Goal: Task Accomplishment & Management: Complete application form

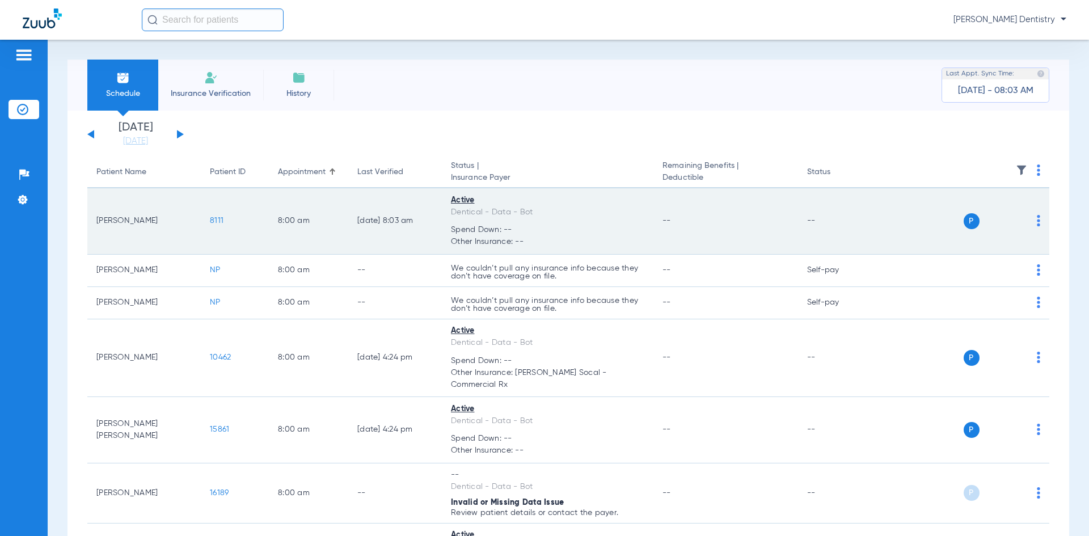
click at [214, 218] on span "8111" at bounding box center [217, 221] width 14 height 8
click at [964, 220] on span "P" at bounding box center [972, 221] width 16 height 16
click at [1037, 218] on img at bounding box center [1038, 220] width 3 height 11
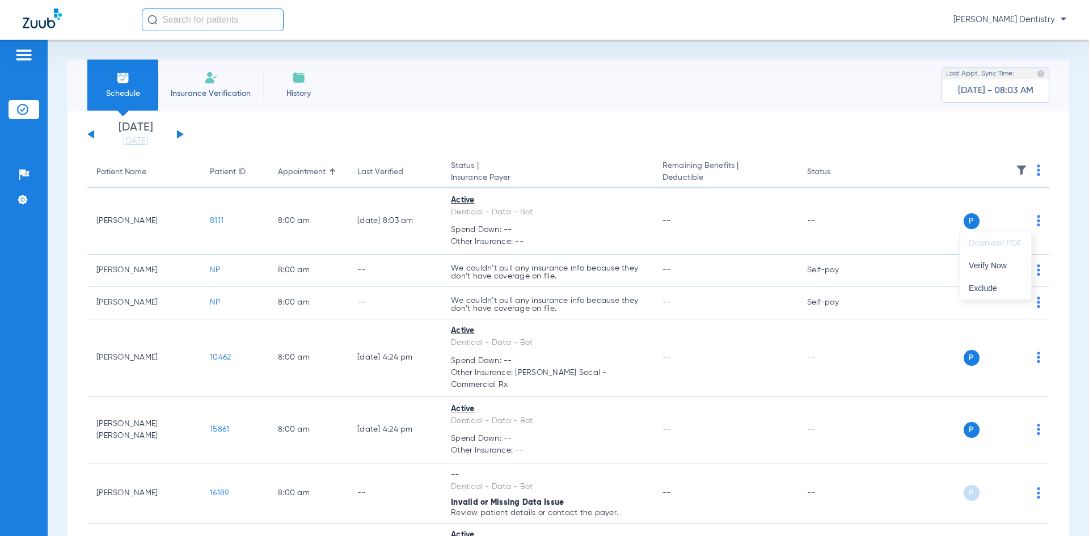
click at [843, 137] on div at bounding box center [544, 268] width 1089 height 536
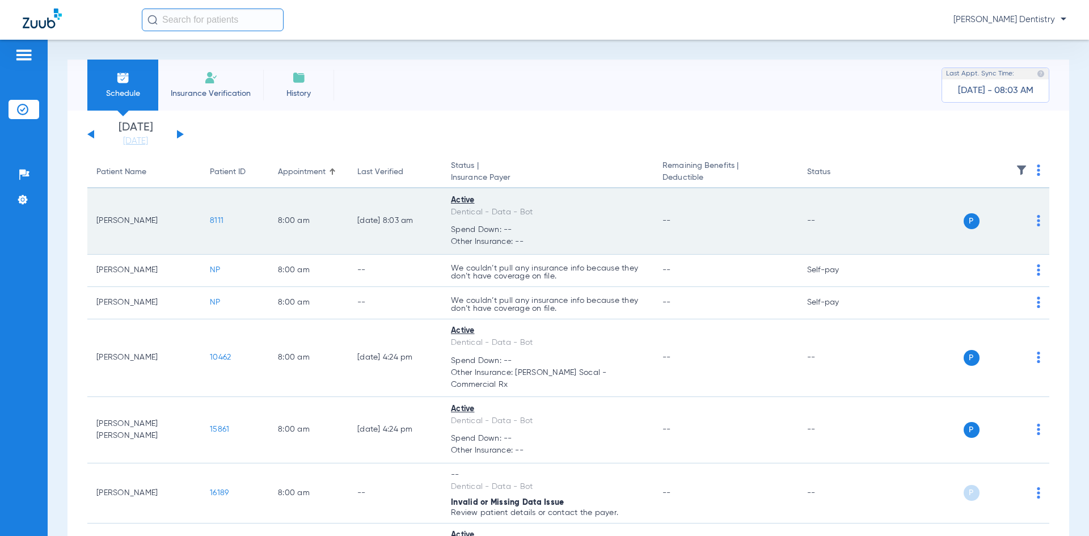
click at [140, 222] on td "[PERSON_NAME]" at bounding box center [143, 221] width 113 height 66
click at [565, 209] on div "Dentical - Data - Bot" at bounding box center [547, 212] width 193 height 12
drag, startPoint x: 515, startPoint y: 221, endPoint x: 560, endPoint y: 219, distance: 44.9
click at [557, 219] on td "Active Dentical - Data - Bot Spend Down: -- Other Insurance: --" at bounding box center [548, 221] width 212 height 66
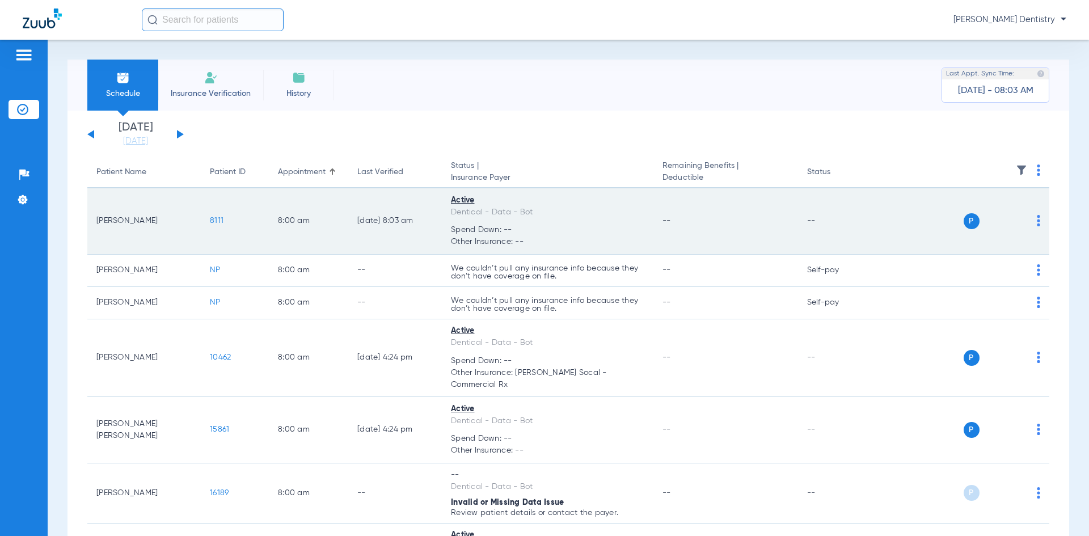
click at [964, 219] on span "P" at bounding box center [972, 221] width 16 height 16
click at [148, 221] on td "[PERSON_NAME]" at bounding box center [143, 221] width 113 height 66
click at [214, 218] on span "8111" at bounding box center [217, 221] width 14 height 8
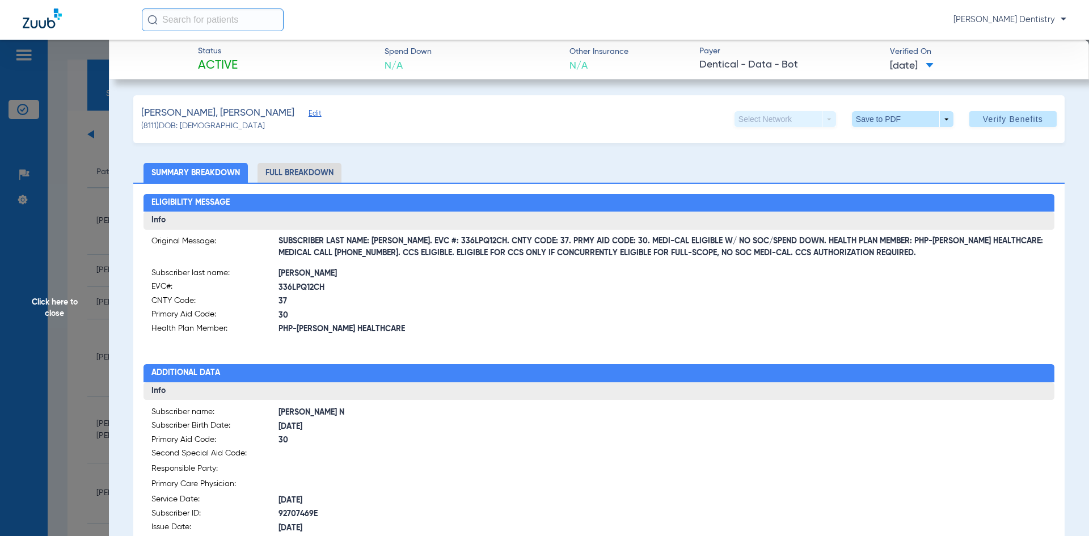
click at [565, 102] on div "Garcia, Naythyn Edit (8111) DOB: 07/29/2009 Select Network arrow_drop_down Save…" at bounding box center [598, 119] width 931 height 48
click at [969, 143] on div "Garcia, Naythyn Edit (8111) DOB: 07/29/2009 Select Network arrow_drop_down Save…" at bounding box center [598, 454] width 931 height 718
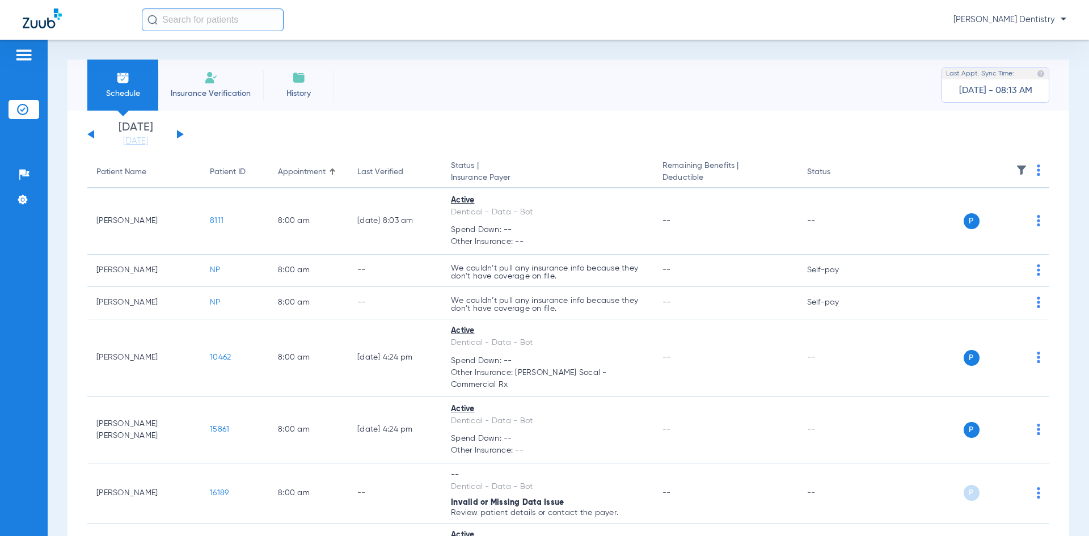
click at [208, 83] on img at bounding box center [211, 78] width 14 height 14
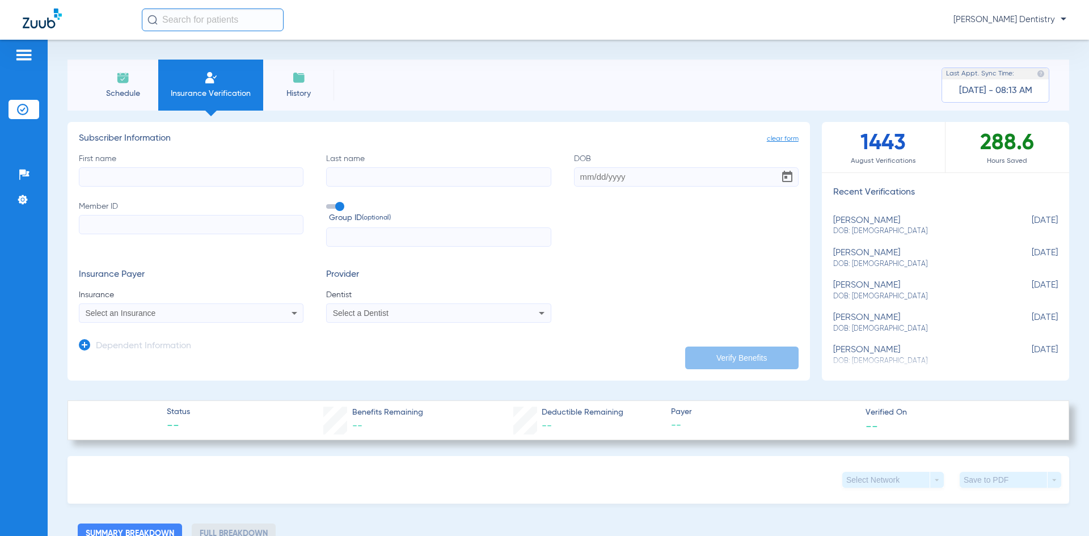
click at [154, 169] on input "First name" at bounding box center [191, 176] width 225 height 19
type input "[PERSON_NAME]"
click at [349, 168] on input "Last name" at bounding box center [438, 176] width 225 height 19
type input "[PERSON_NAME]"
click at [591, 176] on input "DOB" at bounding box center [686, 176] width 225 height 19
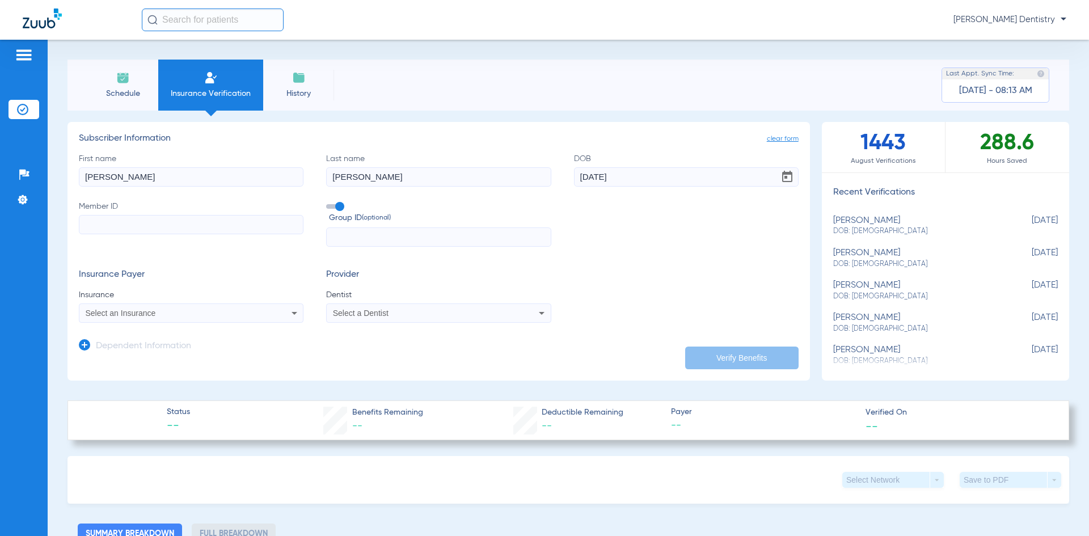
click at [663, 181] on input "[DATE]" at bounding box center [686, 176] width 225 height 19
type input "[DATE]"
click at [108, 222] on input "Member ID" at bounding box center [191, 224] width 225 height 19
type input "122698059703"
click at [198, 311] on div "Select an Insurance" at bounding box center [171, 313] width 170 height 8
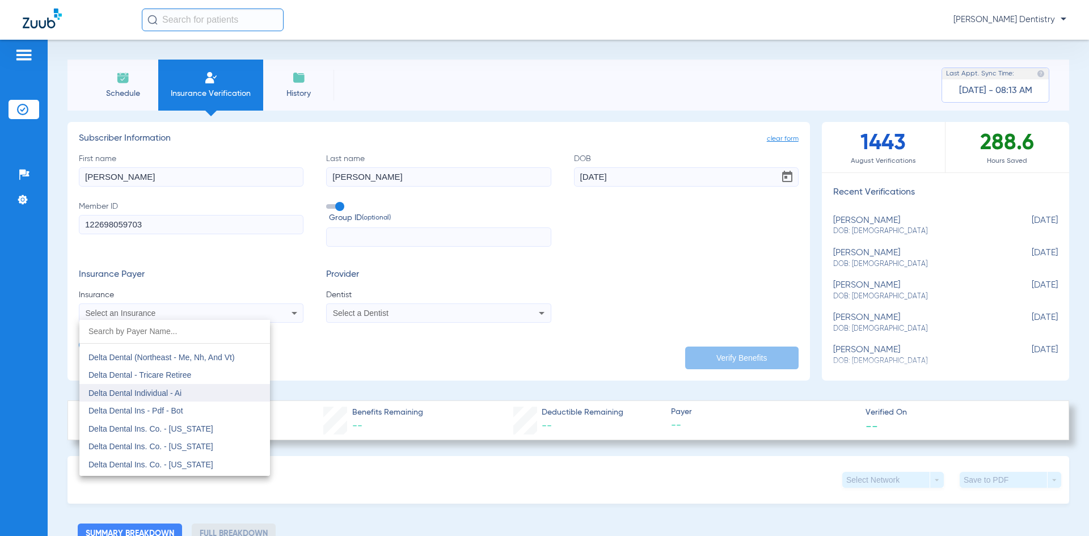
scroll to position [1815, 0]
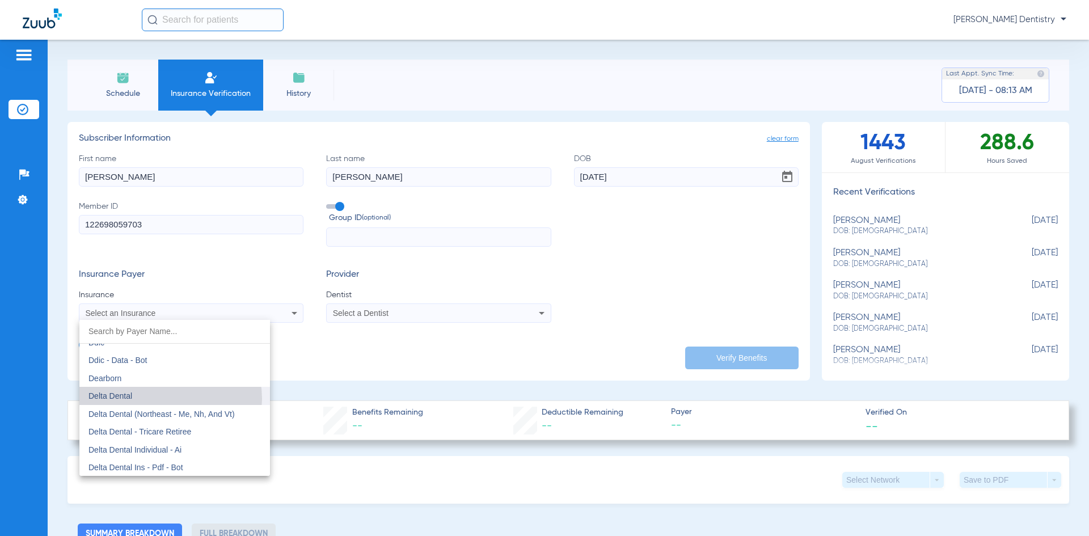
click at [163, 399] on mat-option "Delta Dental" at bounding box center [174, 396] width 191 height 18
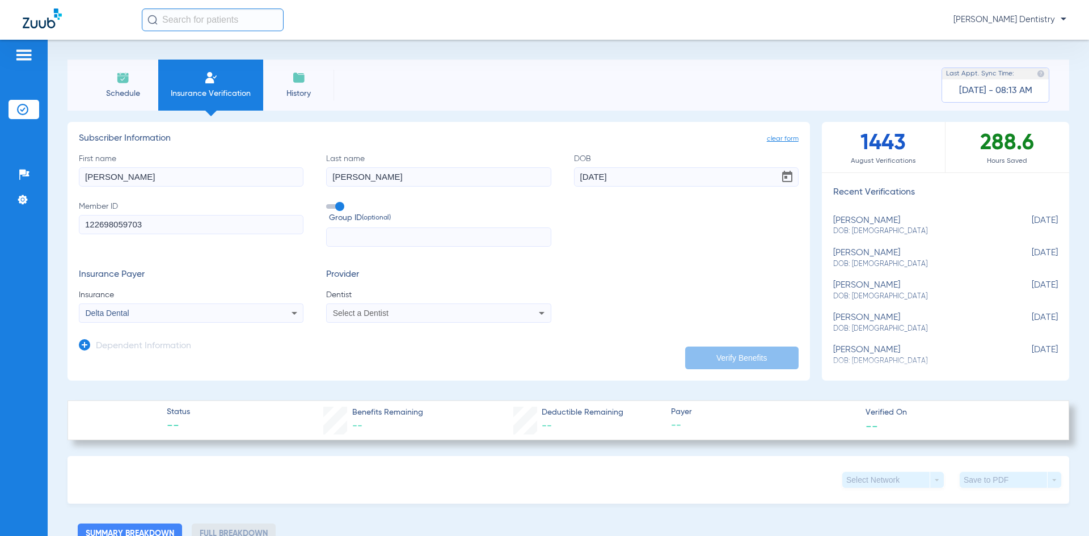
click at [359, 316] on span "Select a Dentist" at bounding box center [361, 313] width 56 height 9
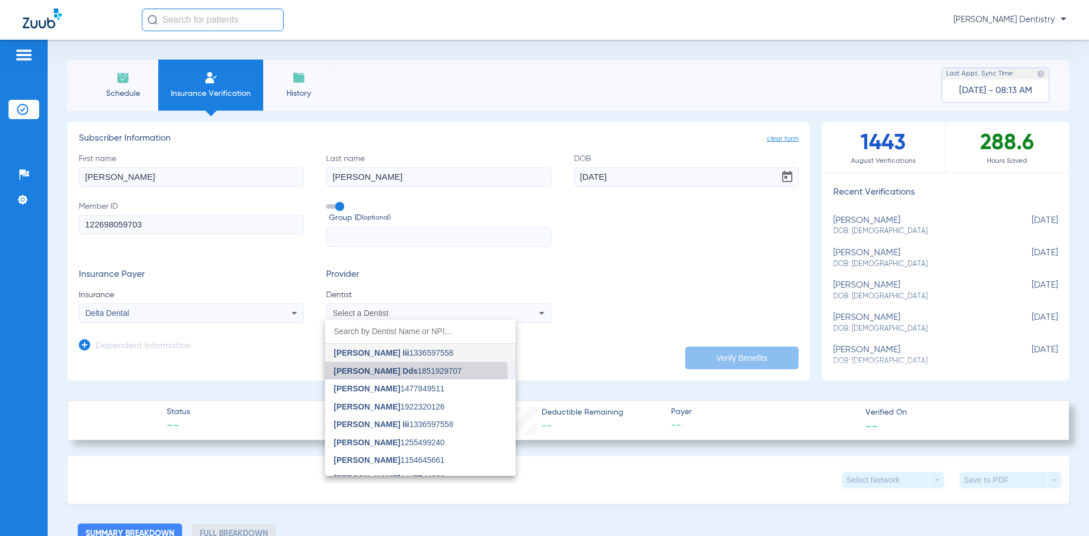
click at [378, 375] on span "[PERSON_NAME] Dds" at bounding box center [376, 370] width 84 height 9
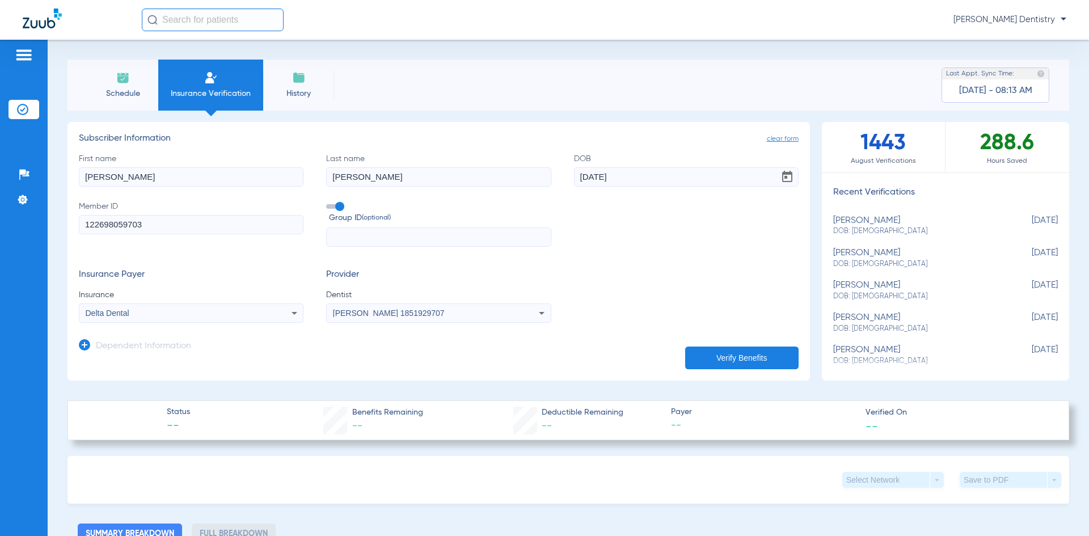
click at [732, 355] on button "Verify Benefits" at bounding box center [741, 358] width 113 height 23
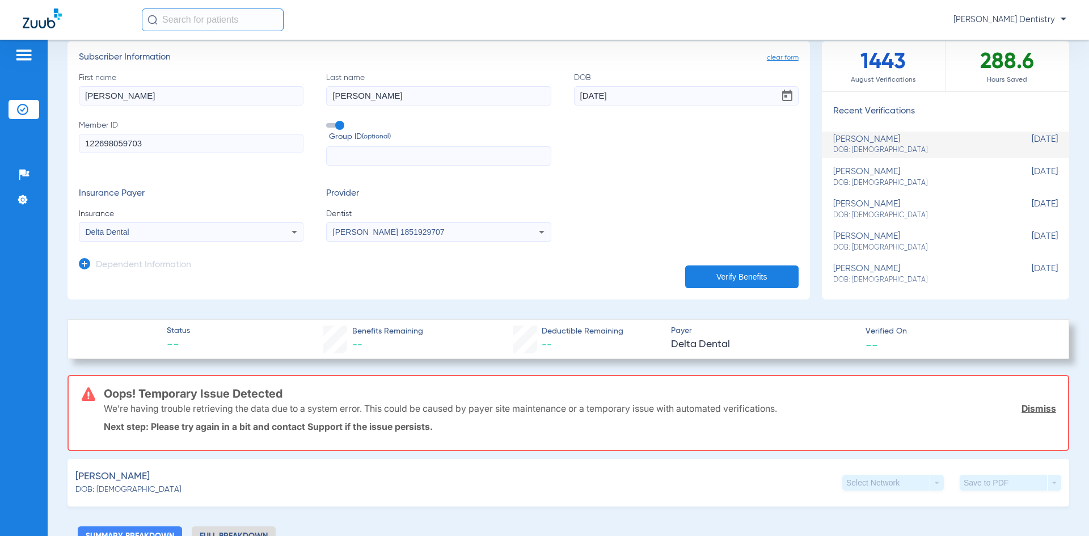
scroll to position [0, 0]
